Goal: Information Seeking & Learning: Learn about a topic

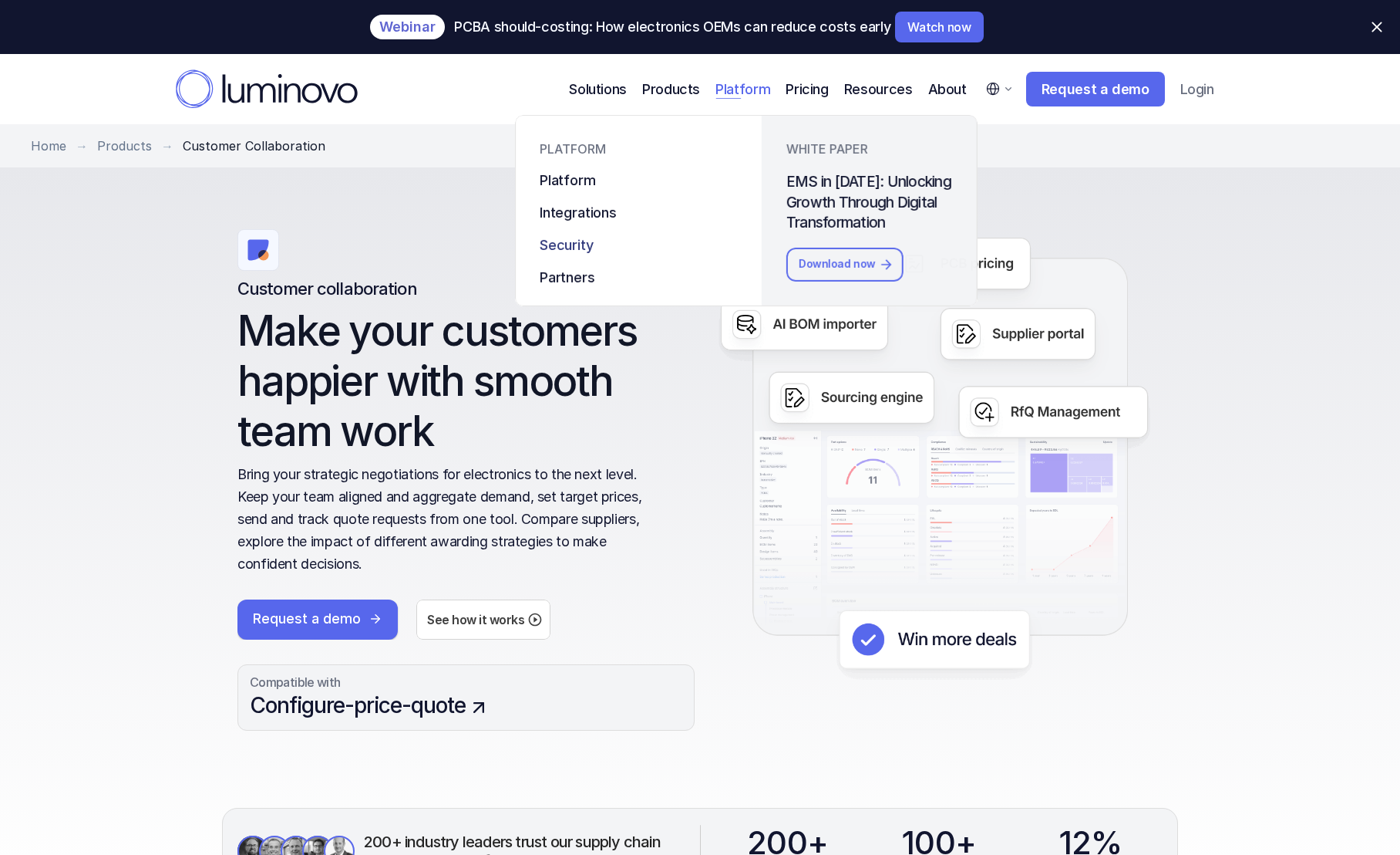
click at [672, 231] on div "PLATFORM Platform Integrations Security Partners" at bounding box center [638, 201] width 247 height 173
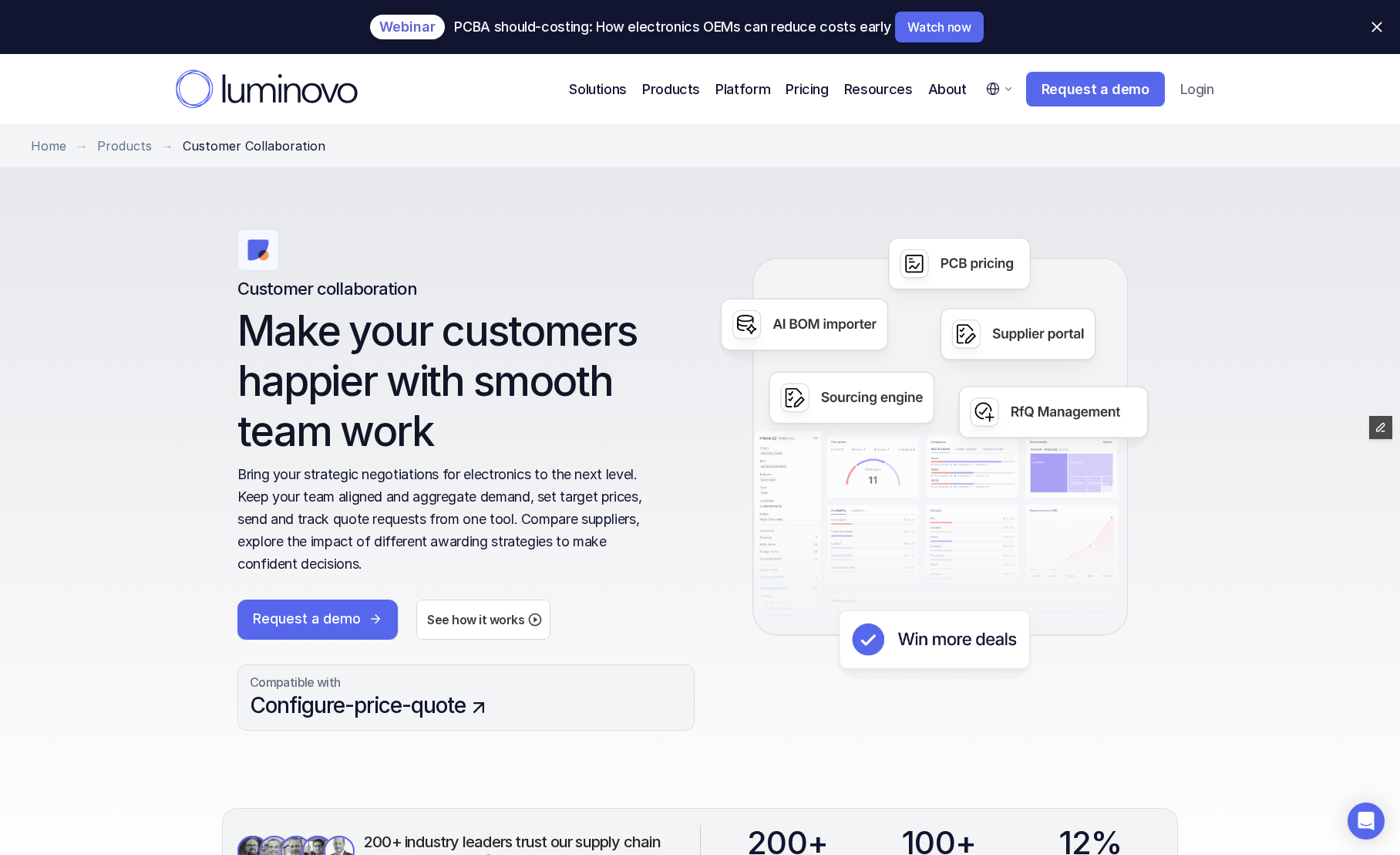
click at [995, 90] on select "English German" at bounding box center [999, 89] width 45 height 34
click at [471, 239] on div "Customer collaboration Make your customers happier with smooth team work Bring …" at bounding box center [466, 402] width 457 height 346
click at [824, 311] on img at bounding box center [934, 458] width 457 height 458
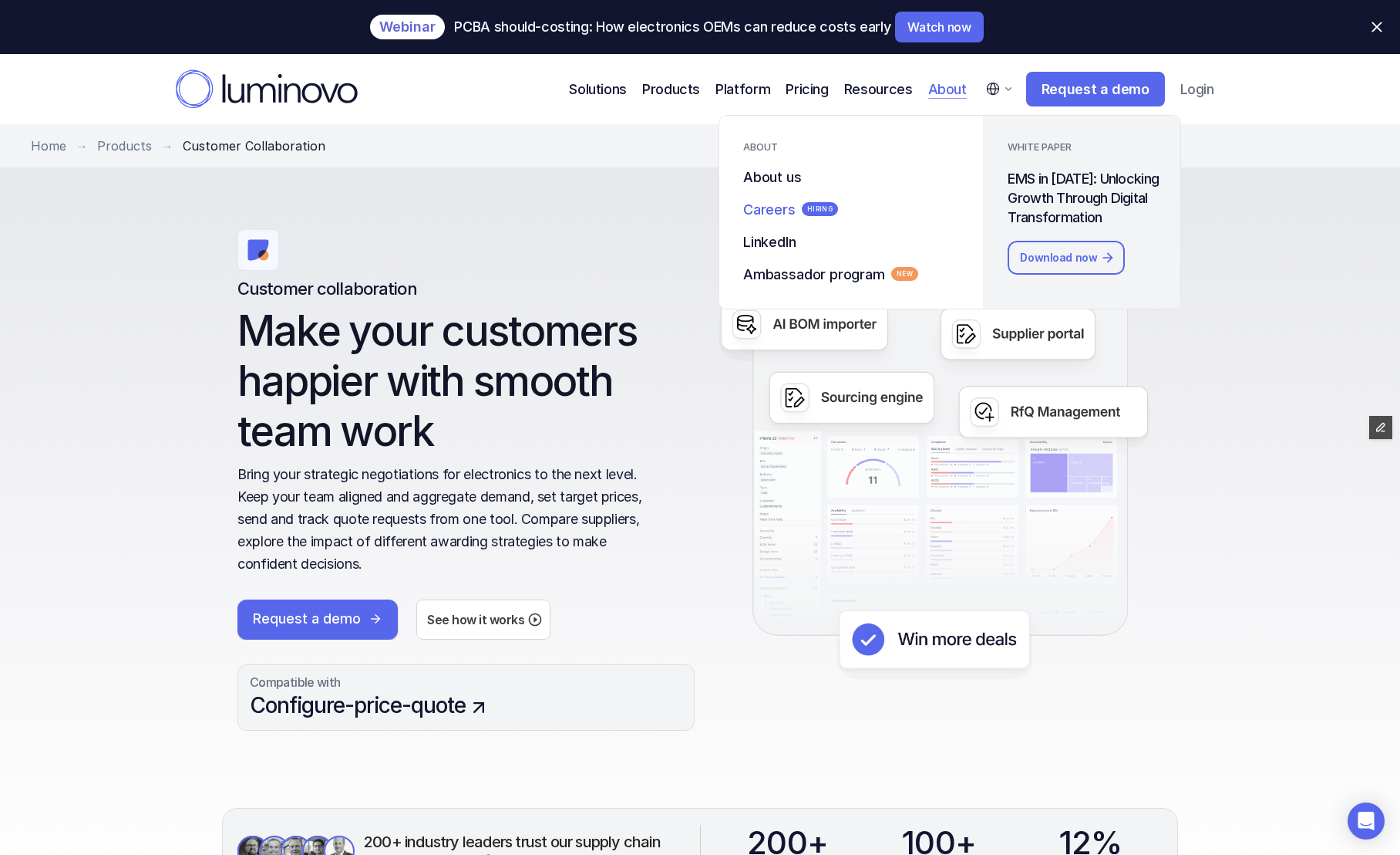
click at [768, 208] on p "Careers" at bounding box center [769, 208] width 52 height 21
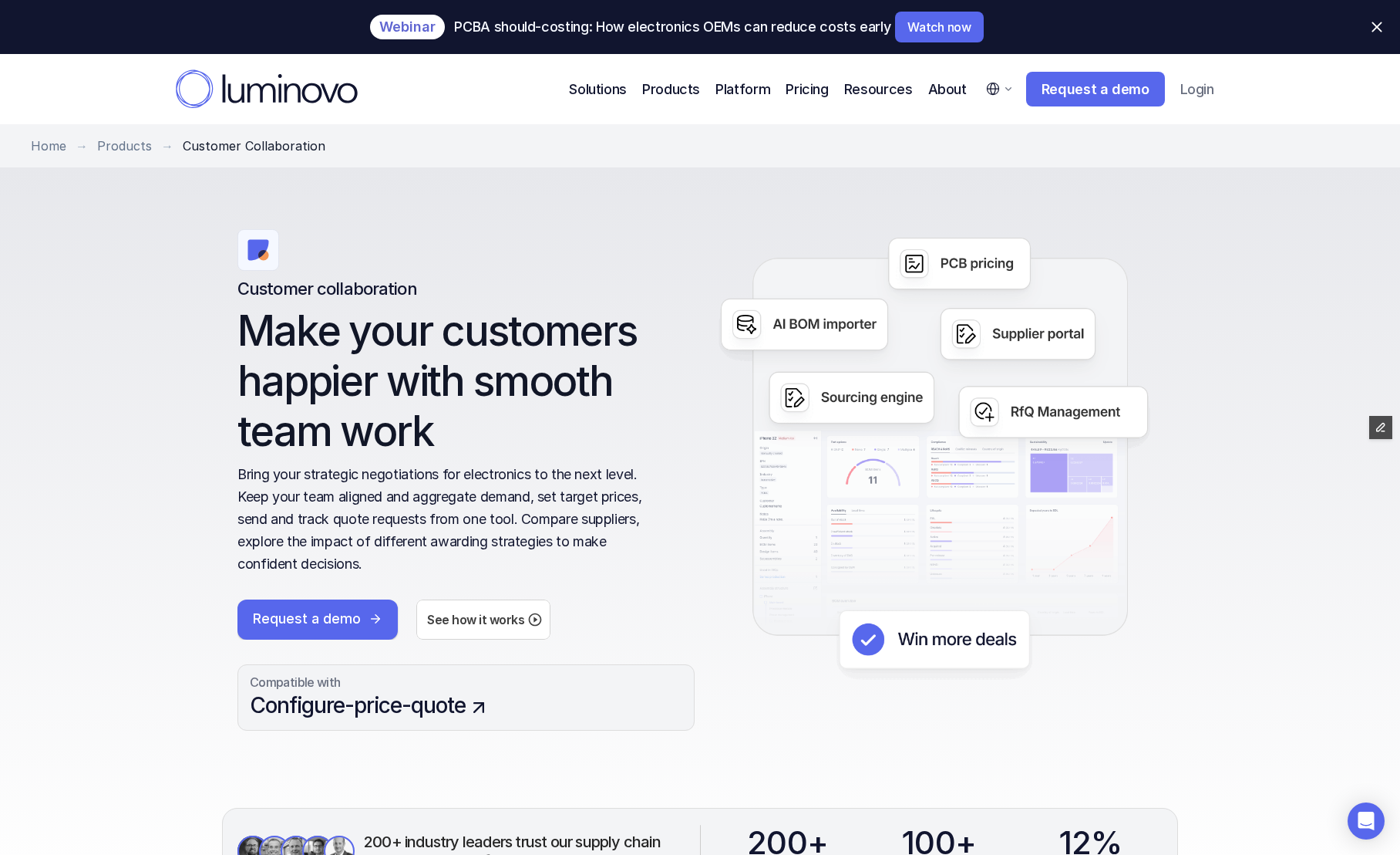
click at [623, 221] on div "Customer collaboration Make your customers happier with smooth team work Bring …" at bounding box center [700, 531] width 1080 height 726
